Goal: Use online tool/utility: Utilize a website feature to perform a specific function

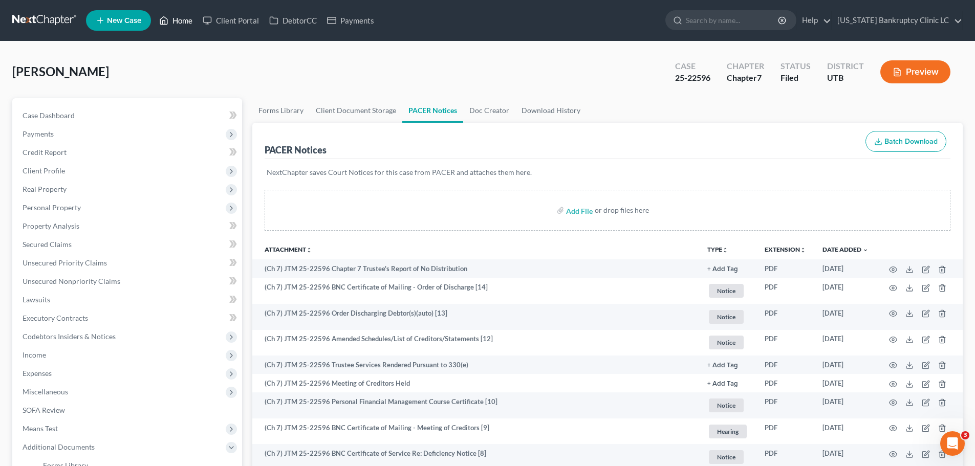
click at [177, 19] on link "Home" at bounding box center [176, 20] width 44 height 18
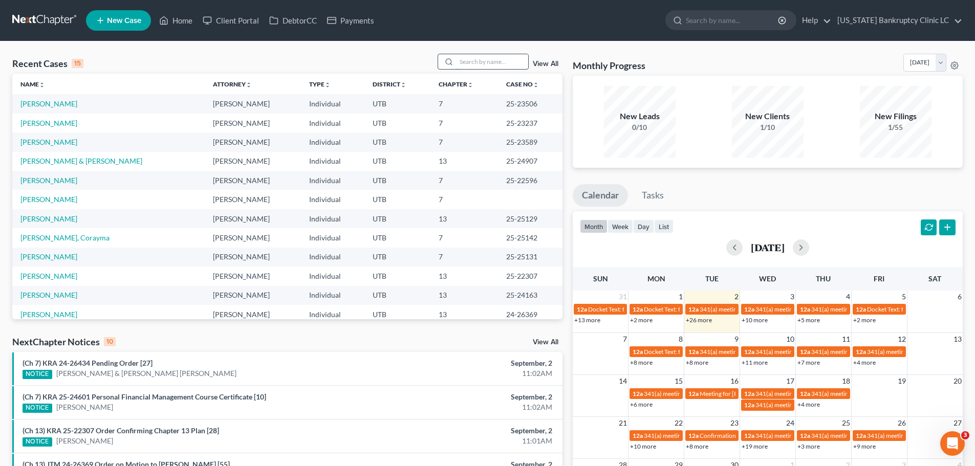
click at [475, 62] on input "search" at bounding box center [493, 61] width 72 height 15
type input "k"
click at [498, 61] on input "search" at bounding box center [493, 61] width 72 height 15
type input "[PERSON_NAME]"
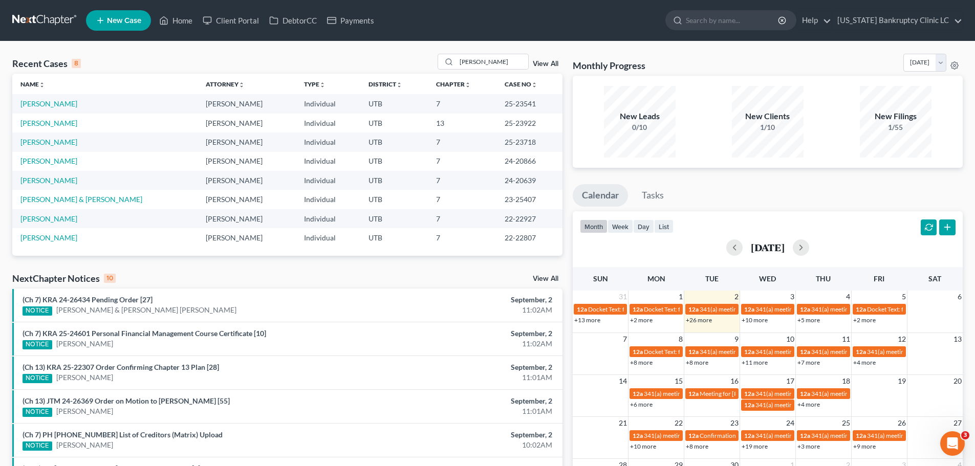
click at [243, 31] on ul "New Case Home Client Portal DebtorCC Payments - No Result - See all results Or …" at bounding box center [524, 20] width 877 height 27
click at [491, 66] on input "[PERSON_NAME]" at bounding box center [493, 61] width 72 height 15
click at [50, 121] on link "[PERSON_NAME]" at bounding box center [48, 123] width 57 height 9
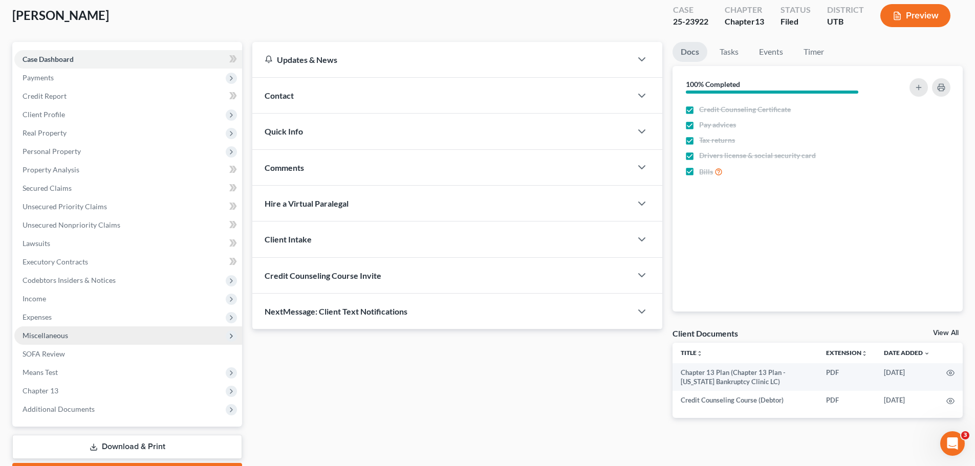
scroll to position [102, 0]
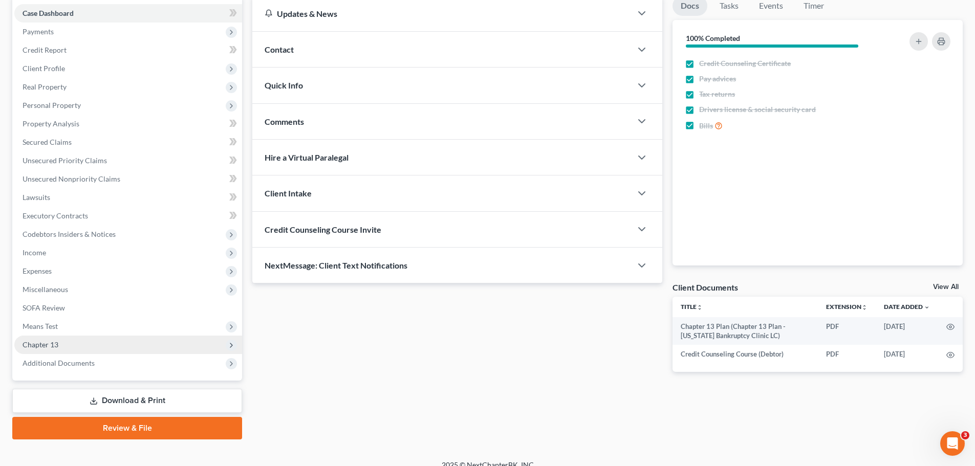
click at [80, 339] on span "Chapter 13" at bounding box center [128, 345] width 228 height 18
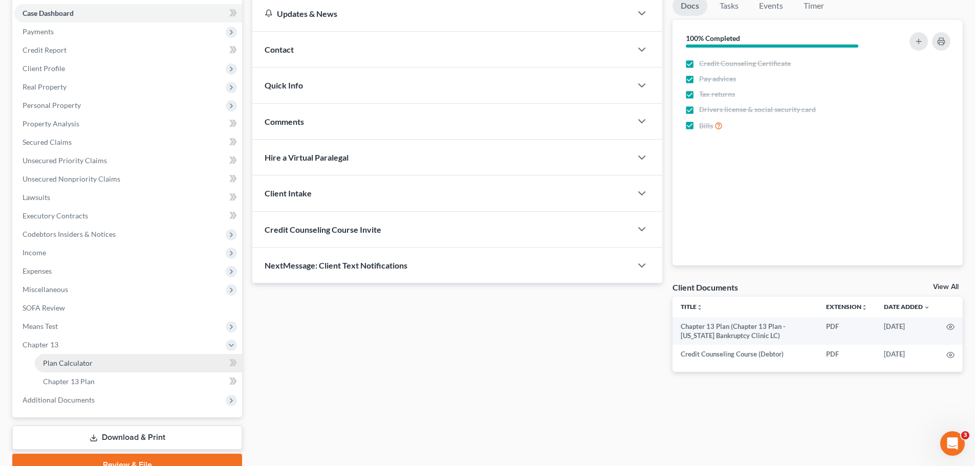
click at [80, 367] on span "Plan Calculator" at bounding box center [68, 363] width 50 height 9
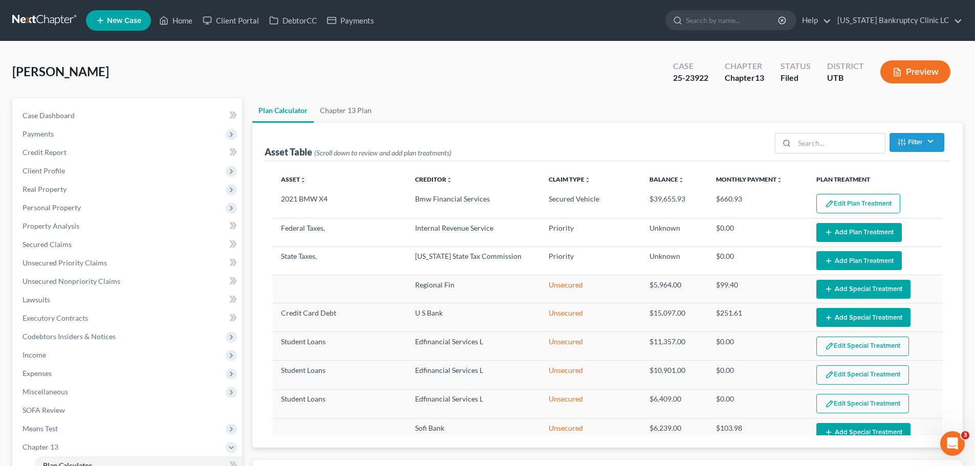
select select "59"
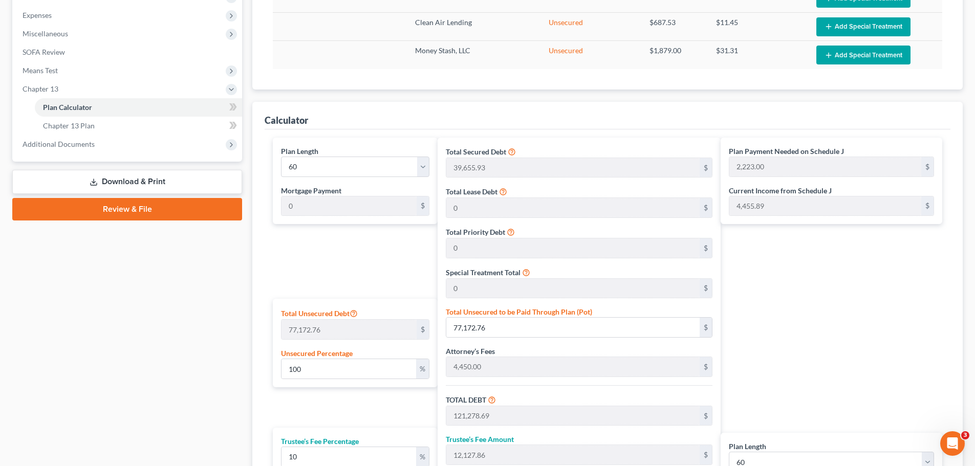
scroll to position [256, 0]
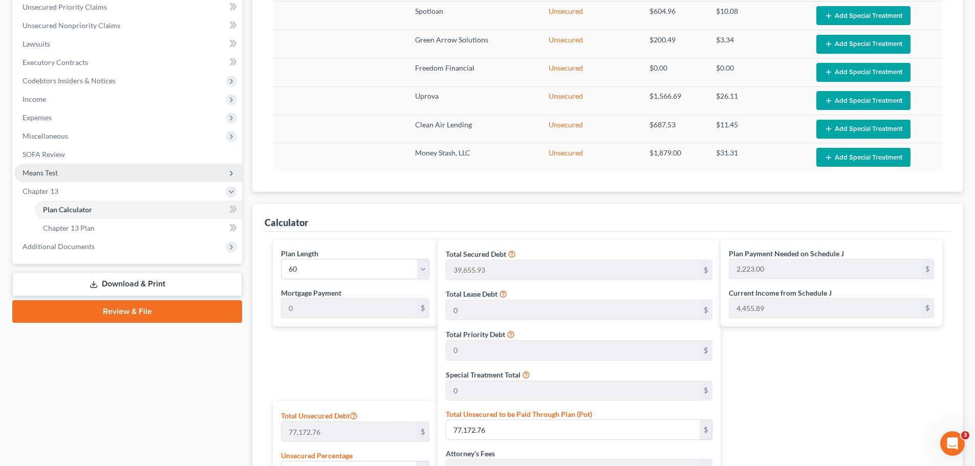
click at [63, 173] on span "Means Test" at bounding box center [128, 173] width 228 height 18
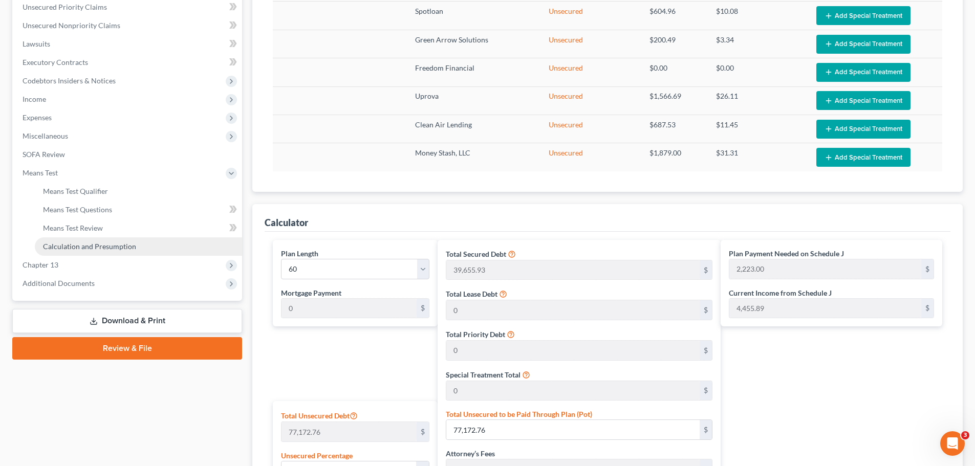
click at [96, 246] on span "Calculation and Presumption" at bounding box center [89, 246] width 93 height 9
